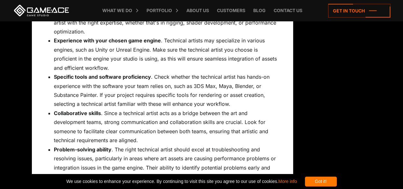
scroll to position [2538, 0]
click at [135, 98] on li "Specific tools and software proficiency . Check whether the technical artist ha…" at bounding box center [165, 91] width 223 height 36
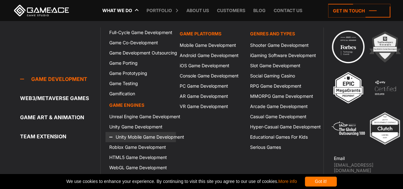
scroll to position [7, 0]
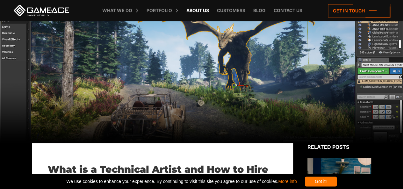
click at [198, 12] on link "About Us" at bounding box center [197, 10] width 29 height 21
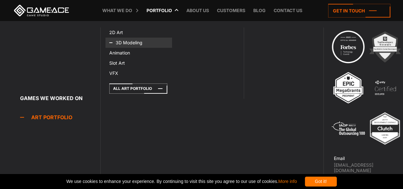
click at [131, 40] on link "3D Modeling" at bounding box center [138, 43] width 67 height 10
